Goal: Transaction & Acquisition: Purchase product/service

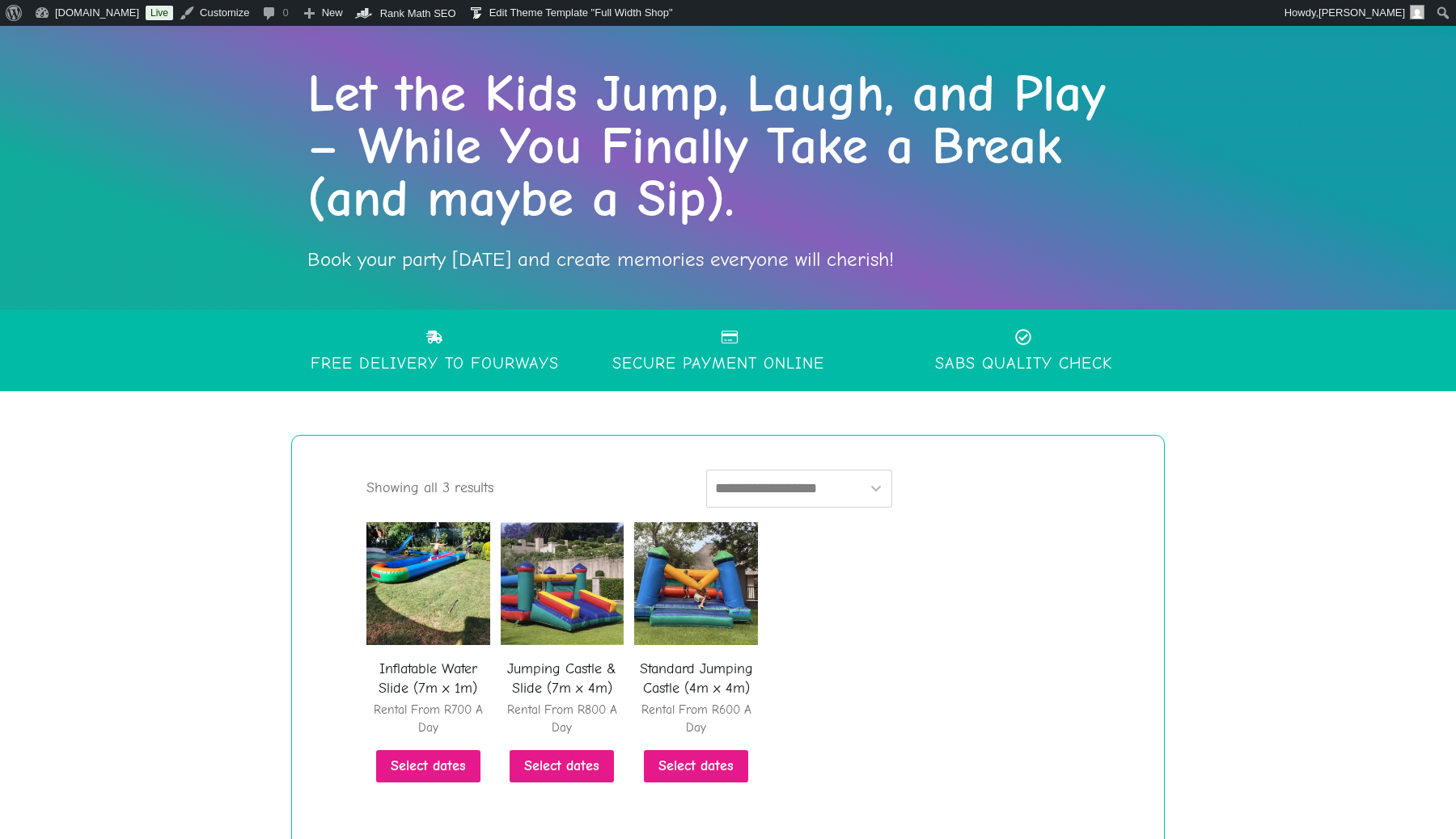
scroll to position [326, 0]
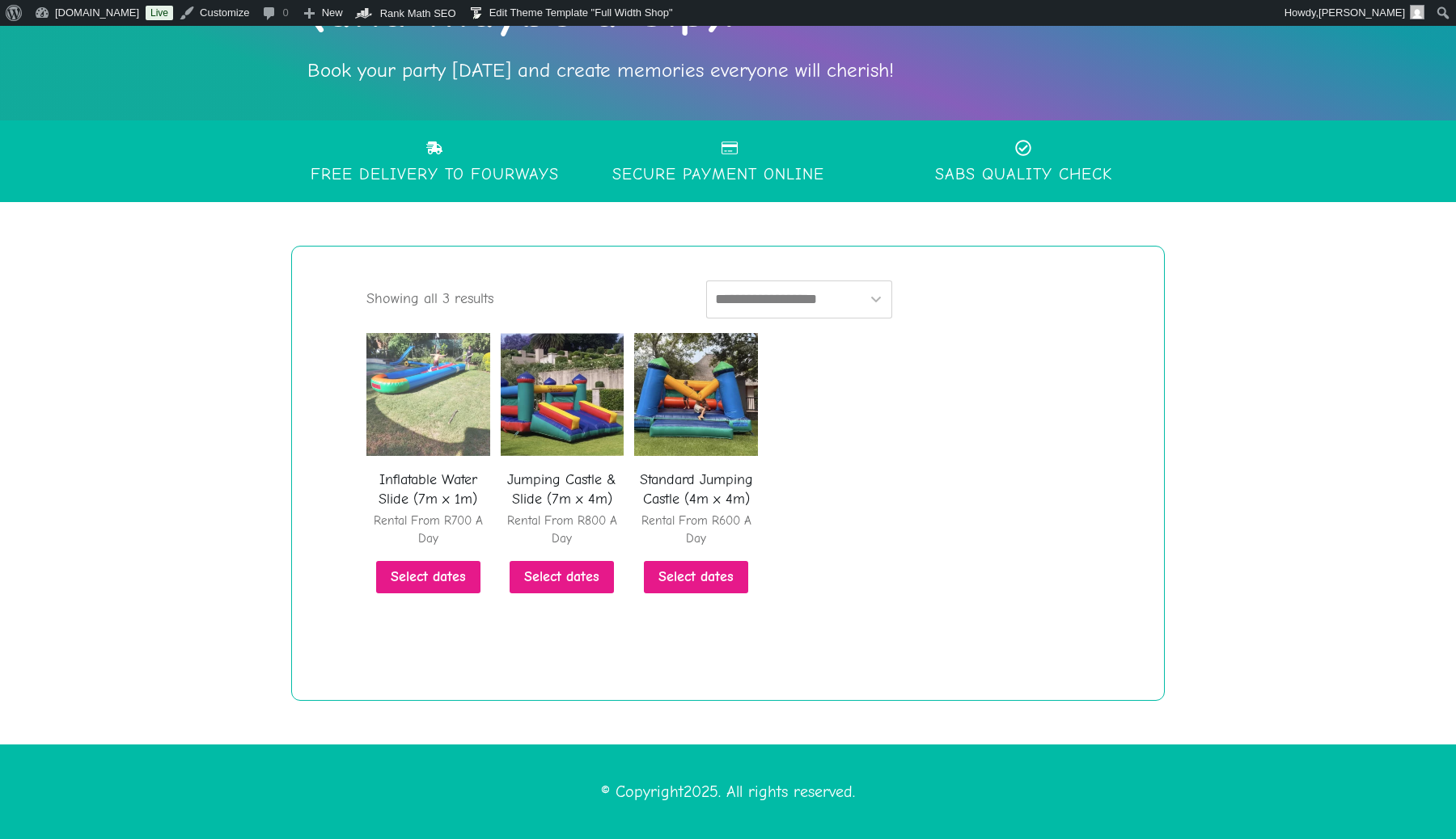
click at [435, 417] on img at bounding box center [428, 395] width 123 height 123
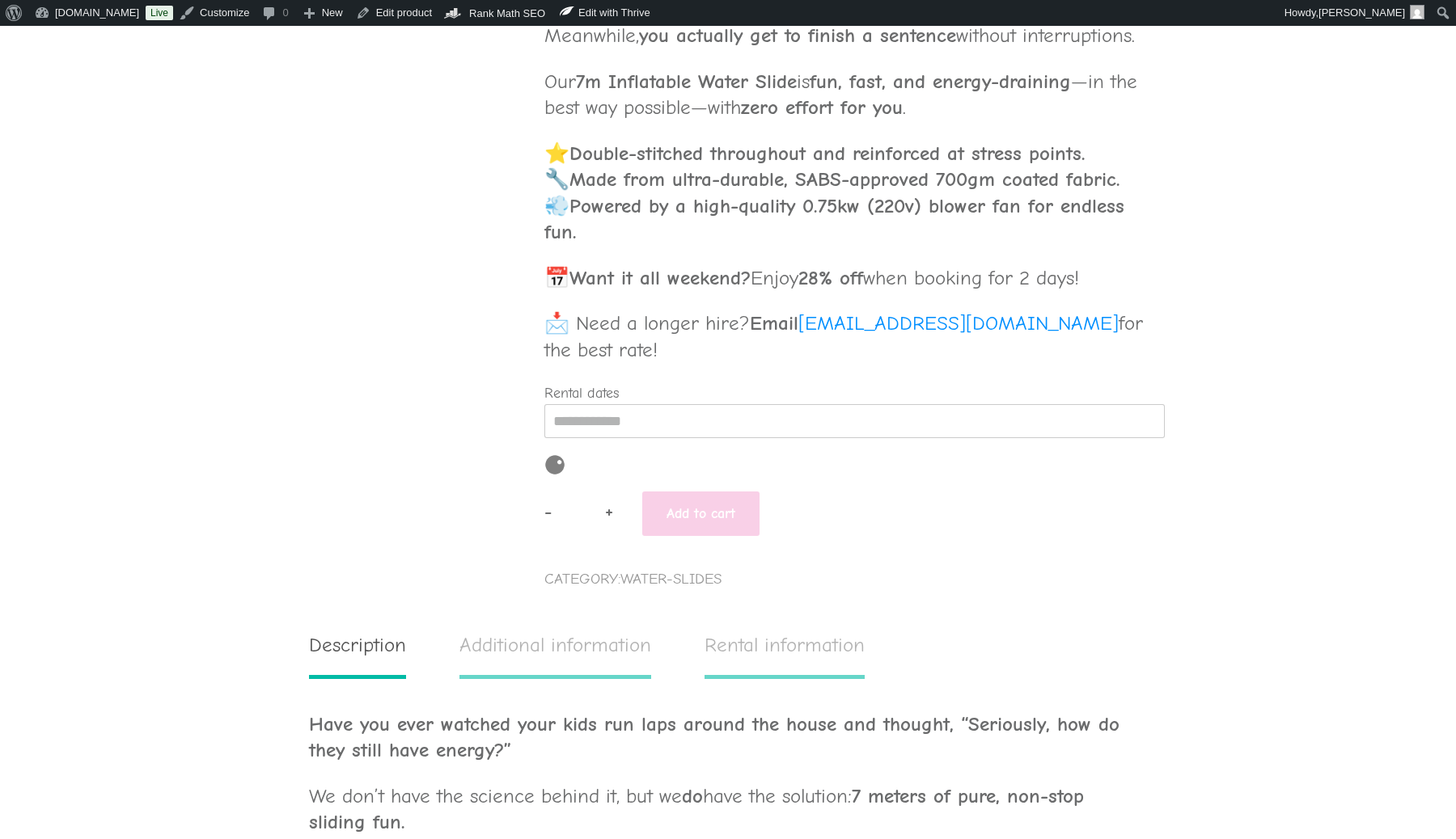
scroll to position [719, 0]
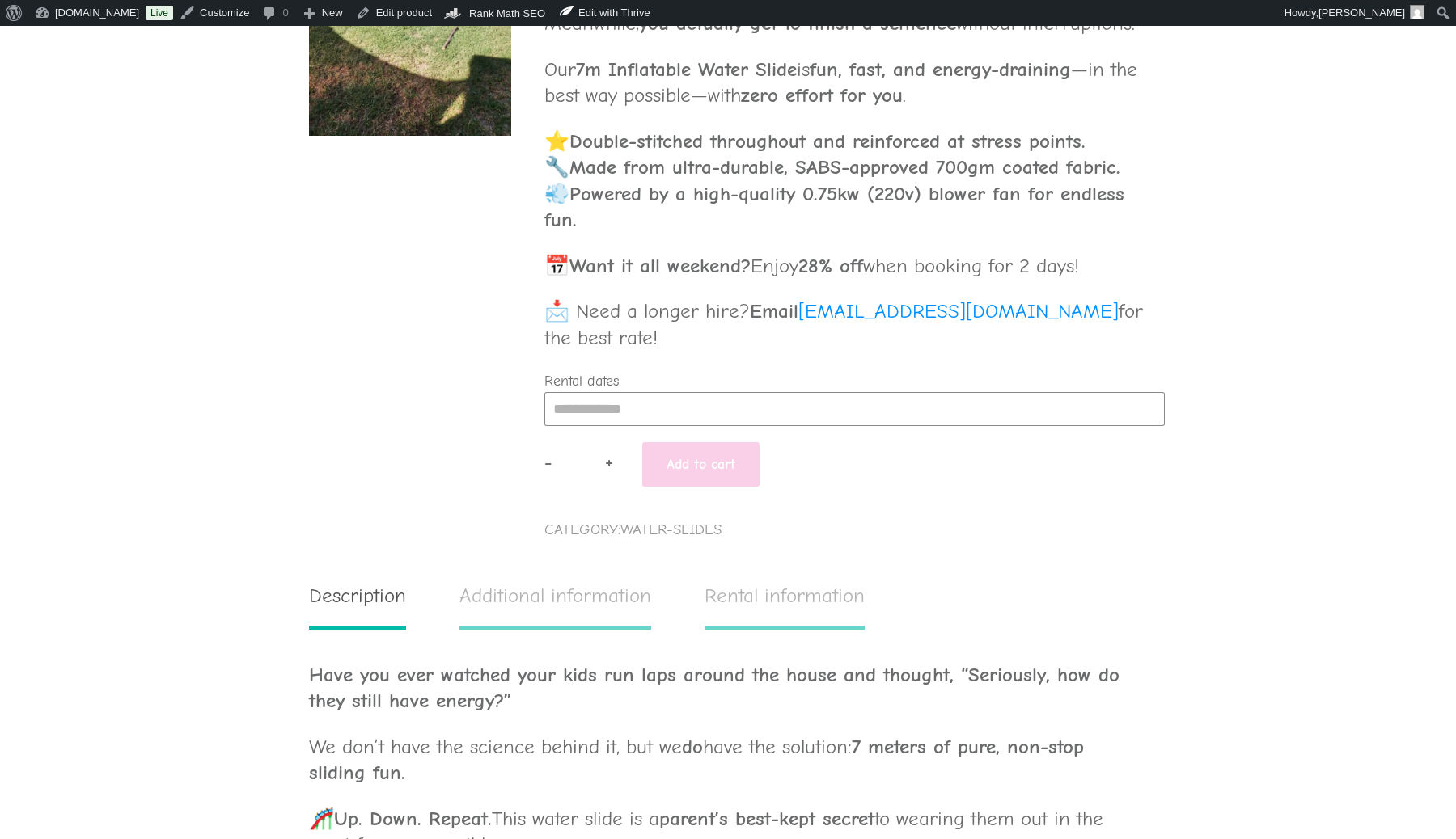
click at [635, 426] on input "Rental dates" at bounding box center [854, 409] width 620 height 34
click at [718, 543] on div "11" at bounding box center [717, 529] width 31 height 26
click at [747, 543] on div "12" at bounding box center [748, 529] width 31 height 26
type input "**********"
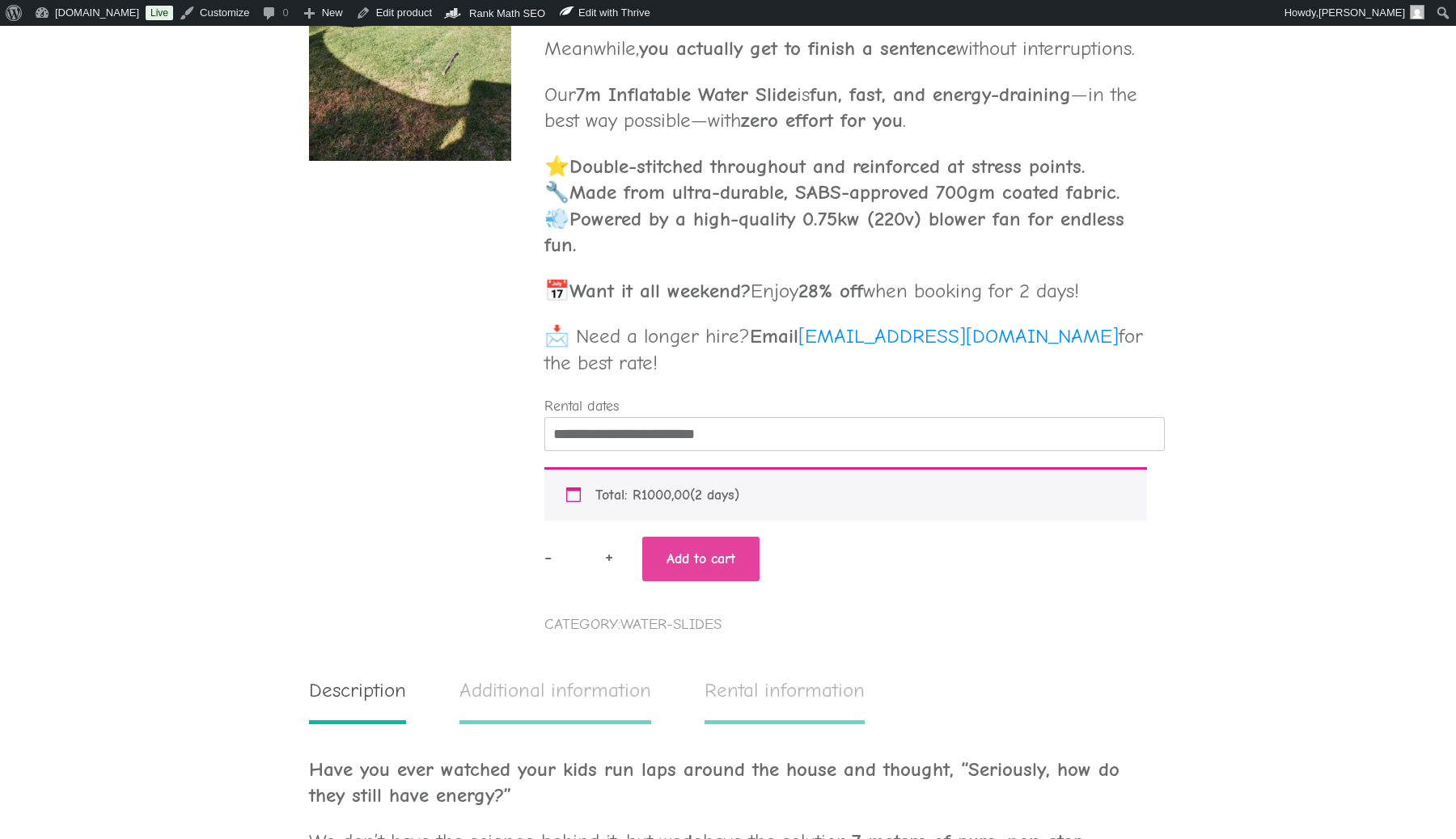
scroll to position [668, 0]
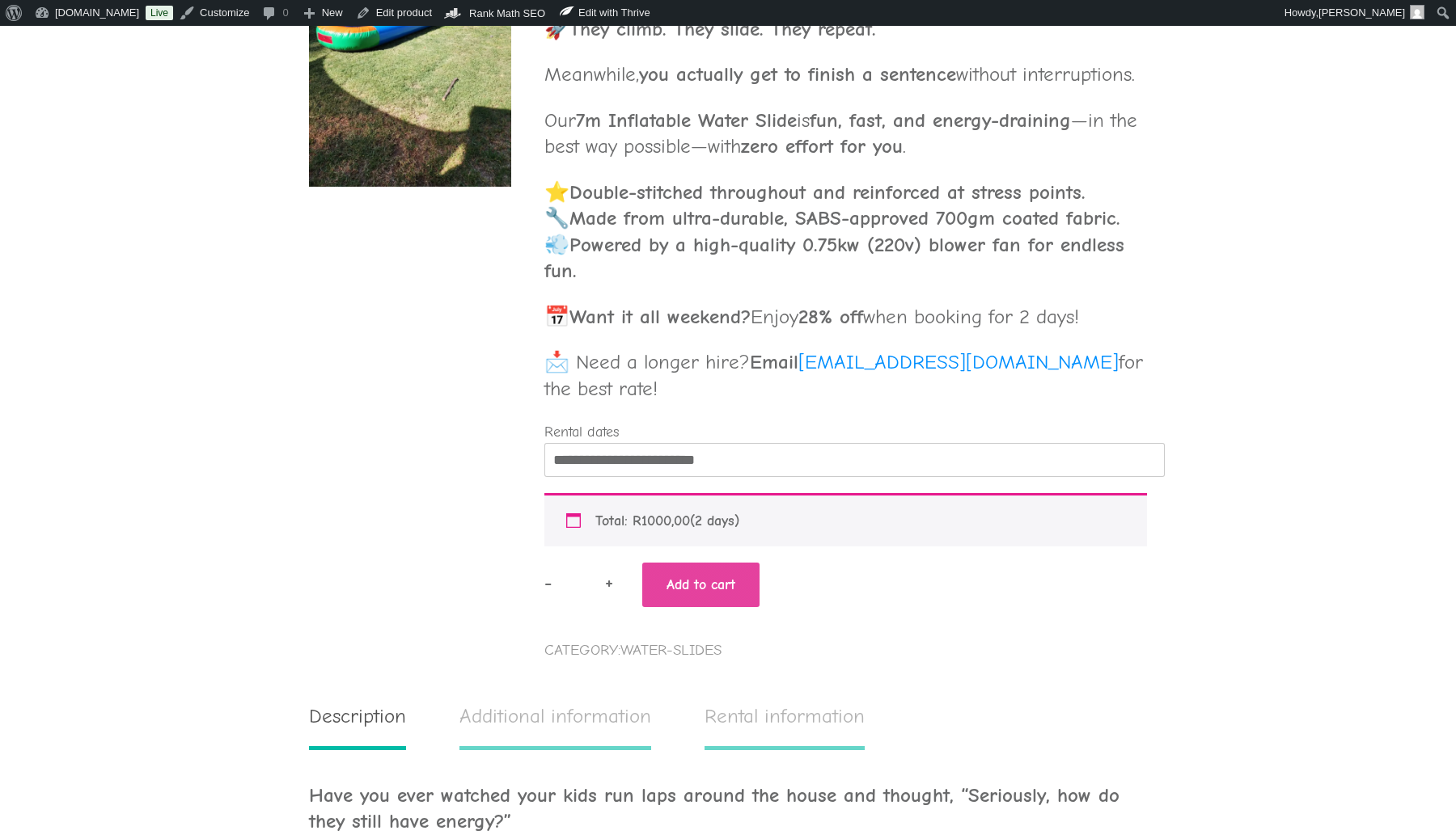
click at [712, 608] on button "Add to cart" at bounding box center [701, 585] width 117 height 44
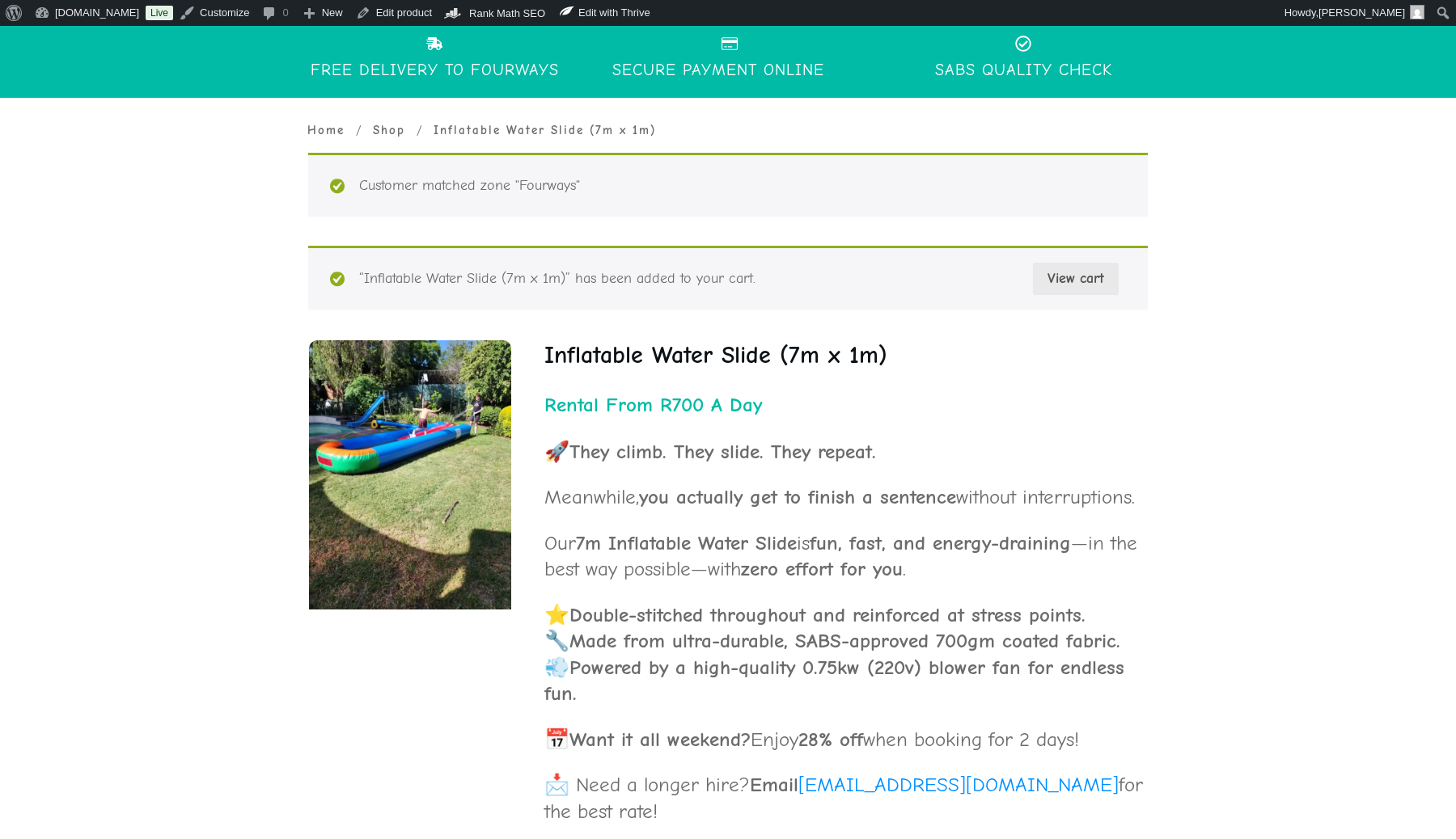
scroll to position [433, 0]
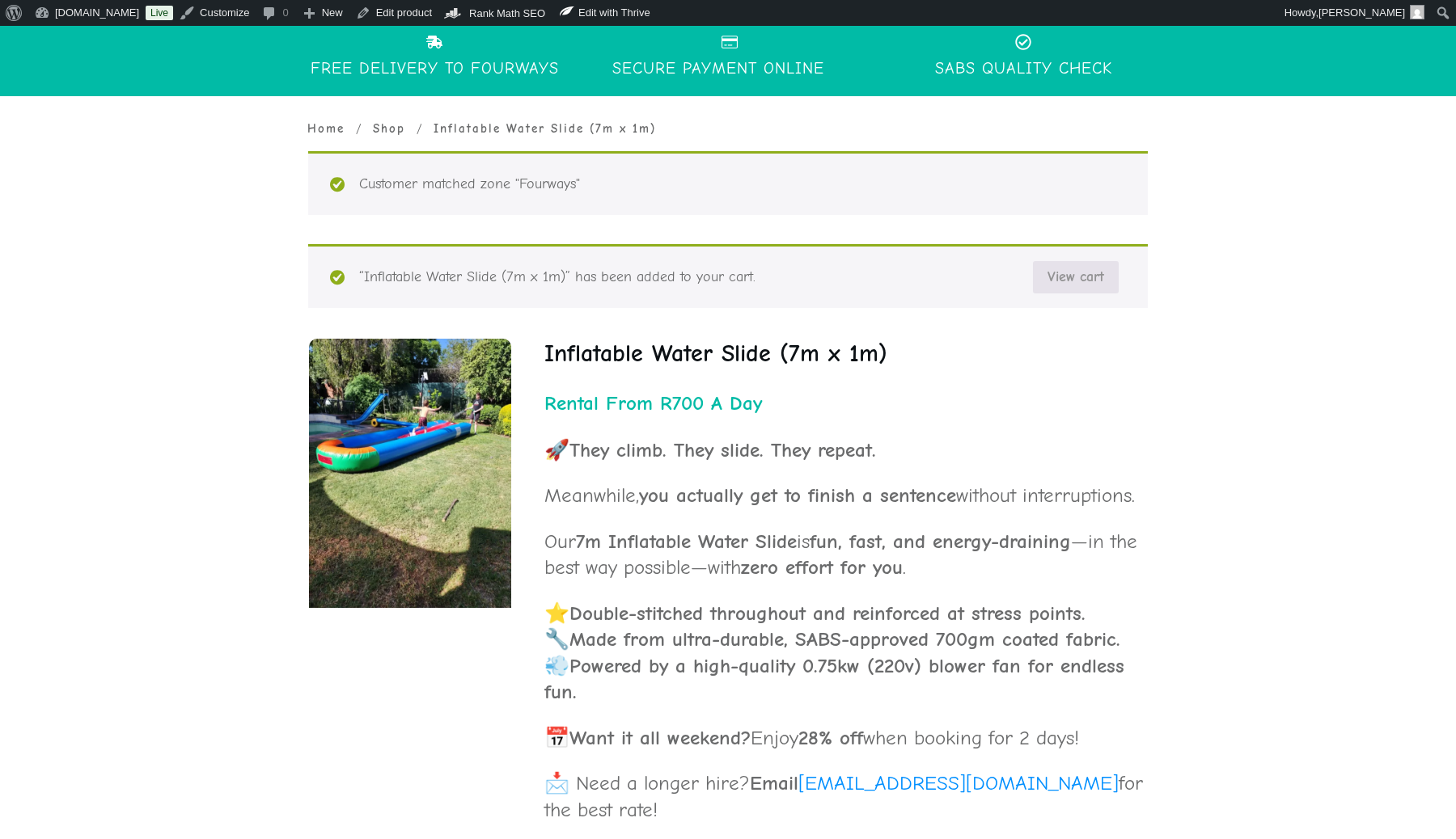
click at [1072, 274] on link "View cart" at bounding box center [1075, 277] width 86 height 32
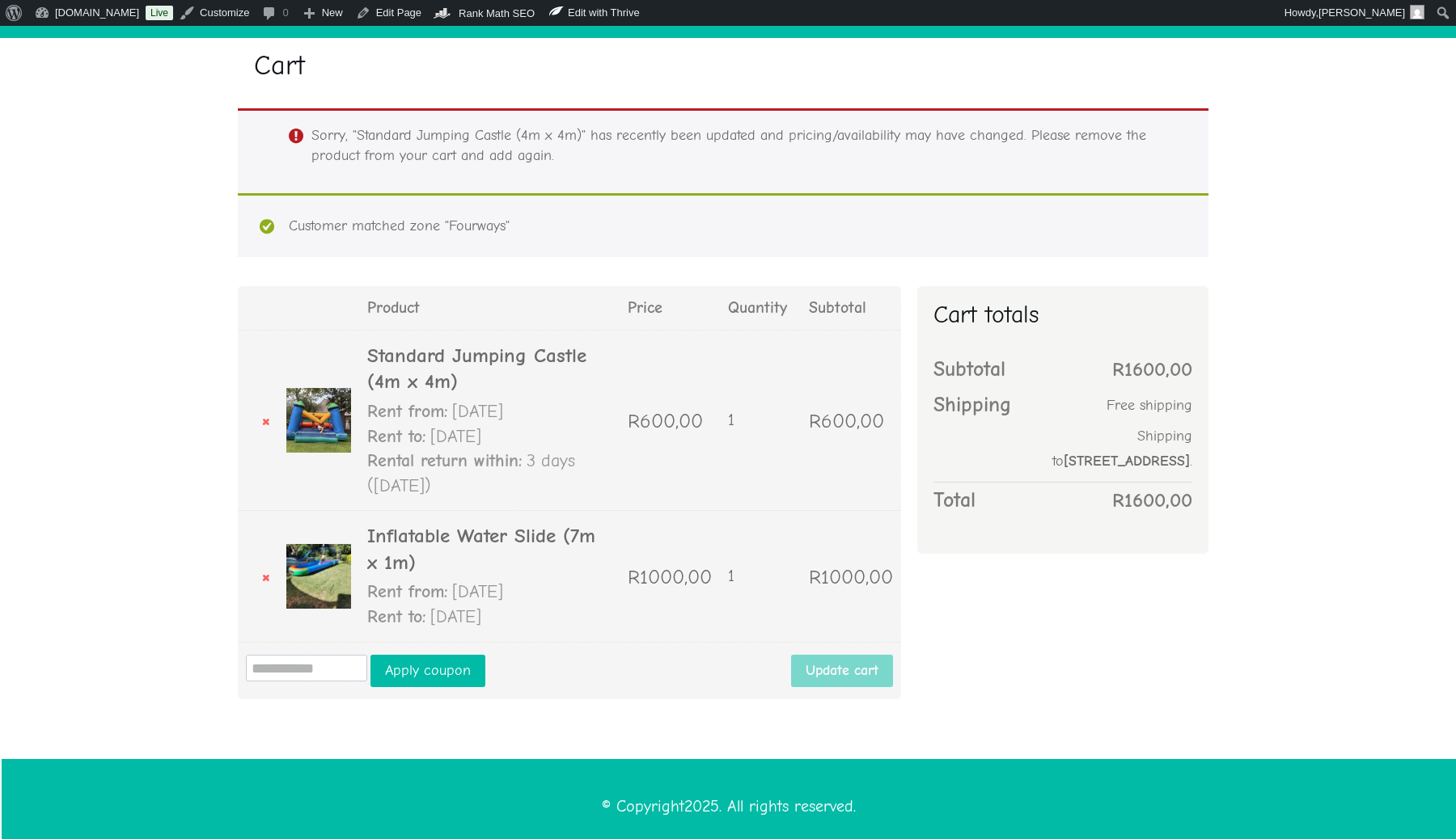
scroll to position [449, 0]
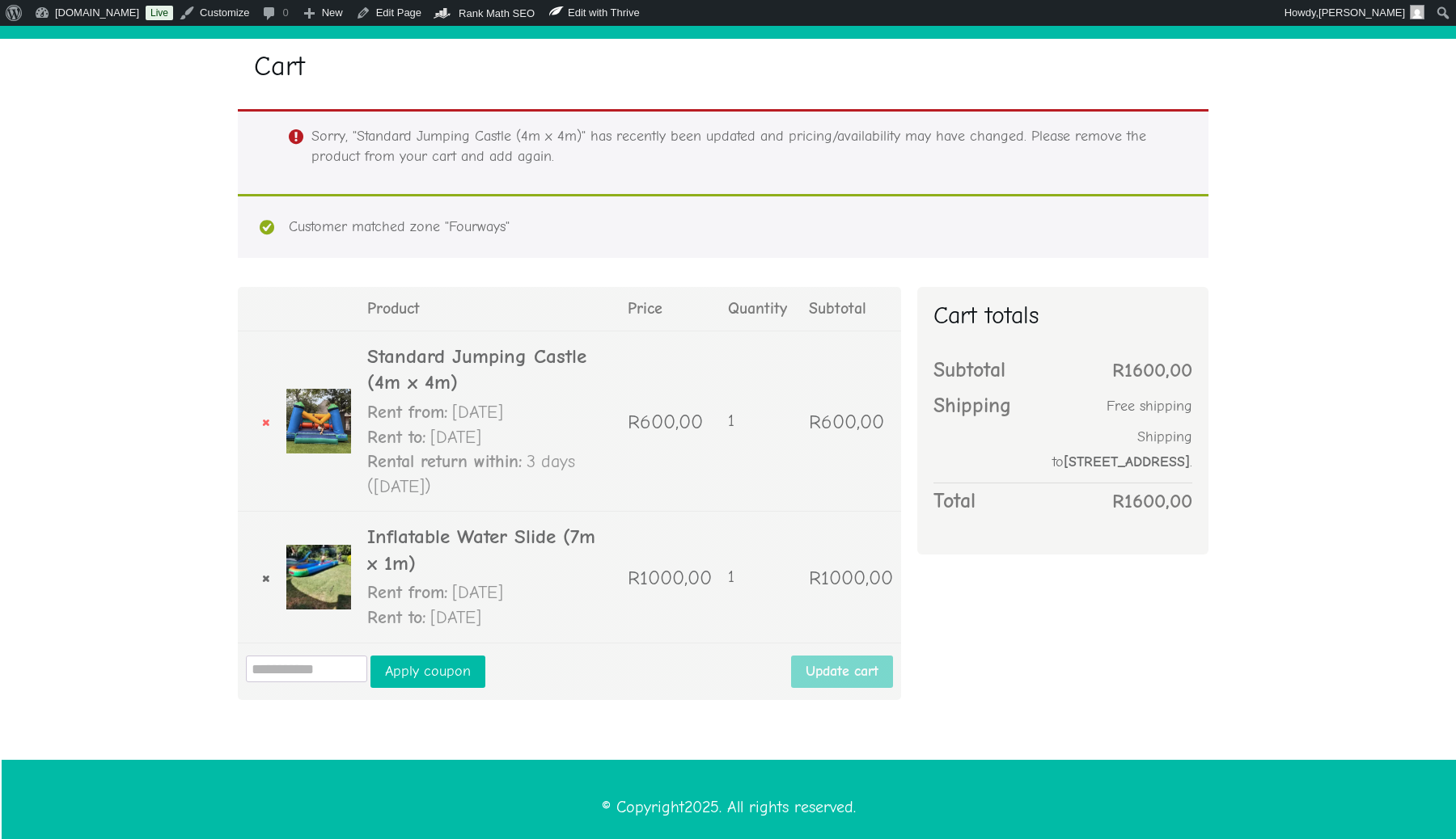
click at [262, 568] on link "×" at bounding box center [258, 576] width 41 height 24
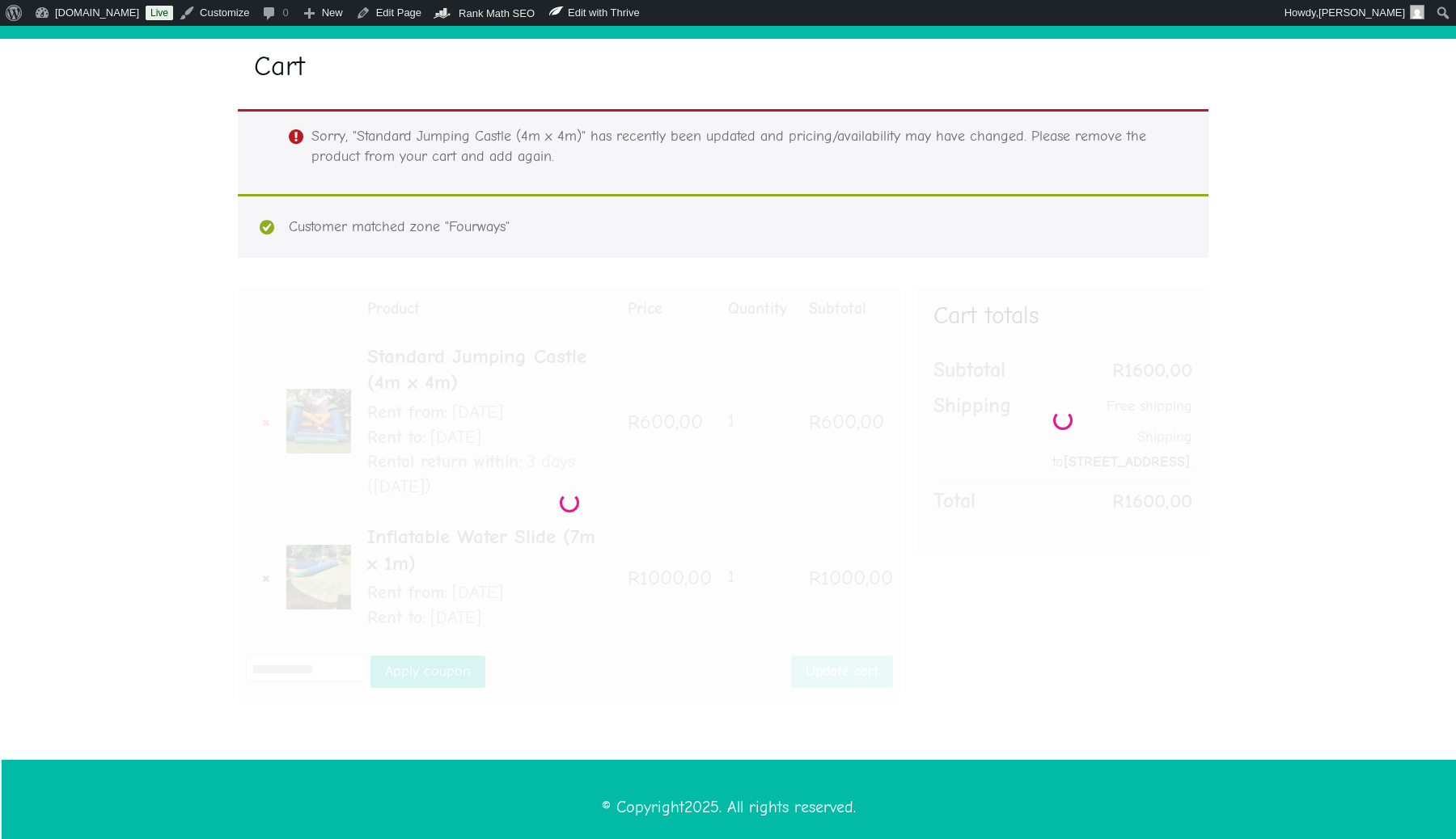
scroll to position [146, 0]
